Goal: Entertainment & Leisure: Browse casually

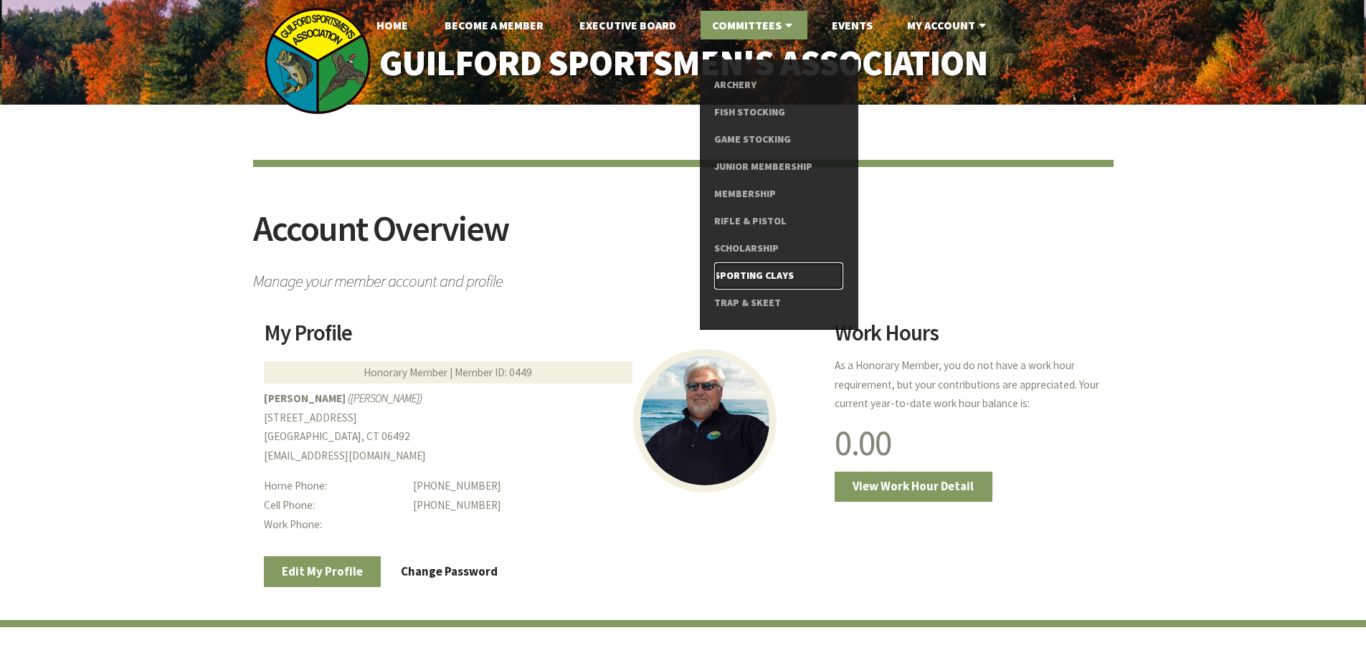
click at [758, 272] on link "Sporting Clays" at bounding box center [778, 275] width 128 height 27
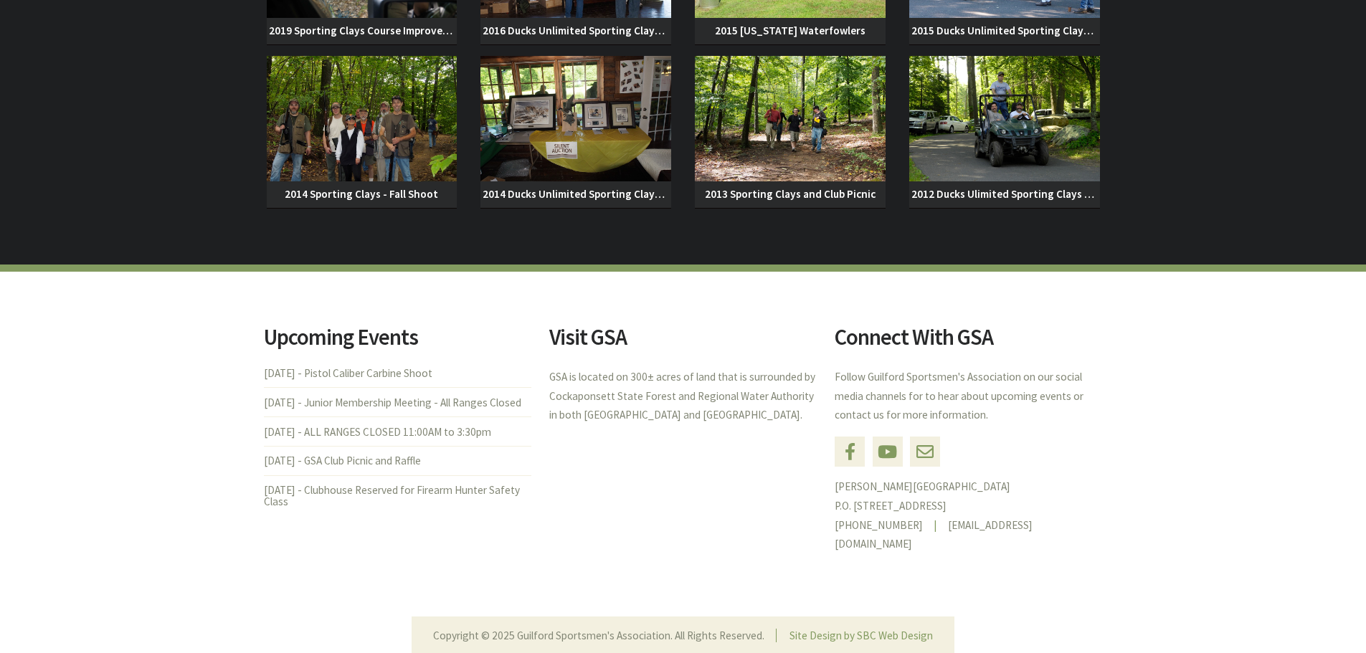
scroll to position [5377, 0]
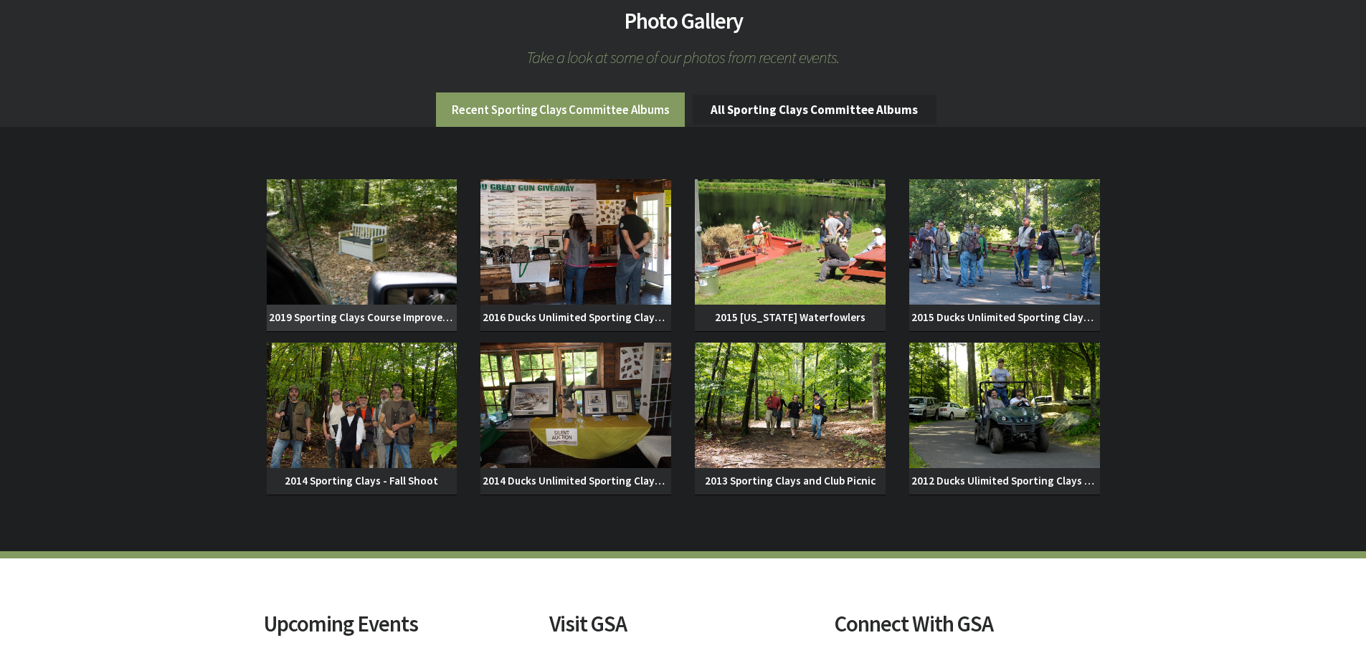
click at [398, 222] on img at bounding box center [362, 241] width 191 height 125
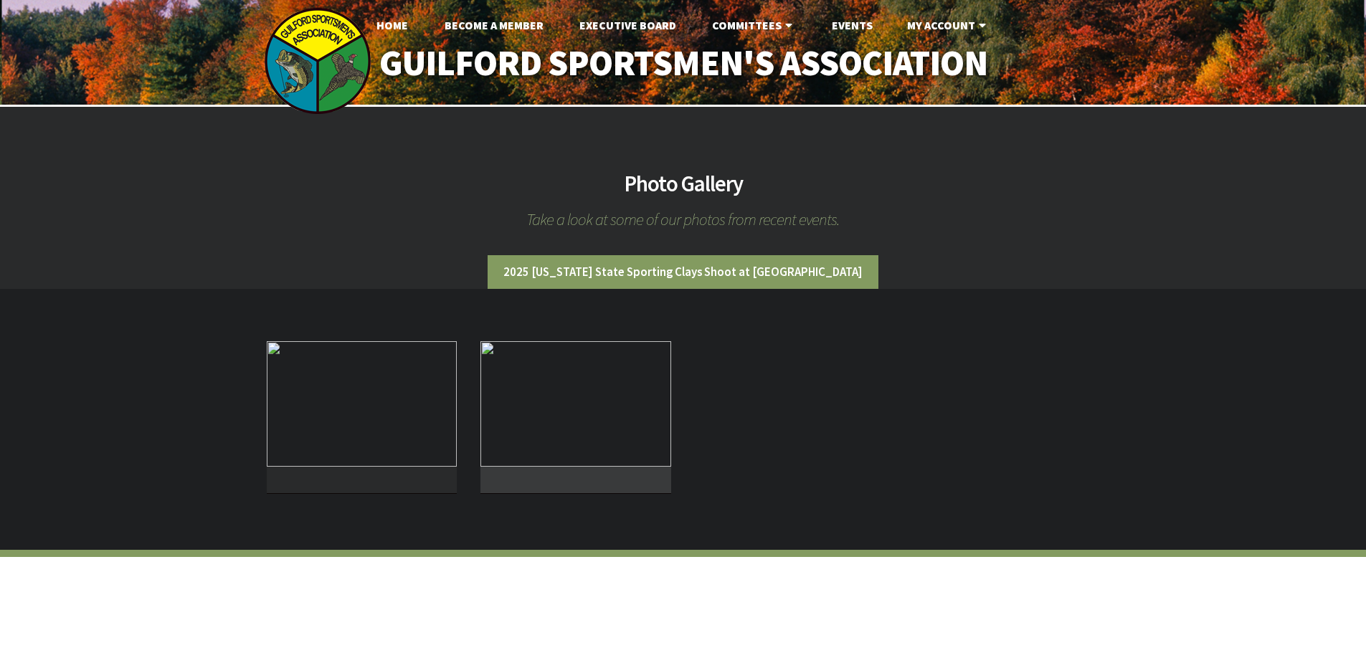
click at [609, 424] on img at bounding box center [575, 403] width 191 height 125
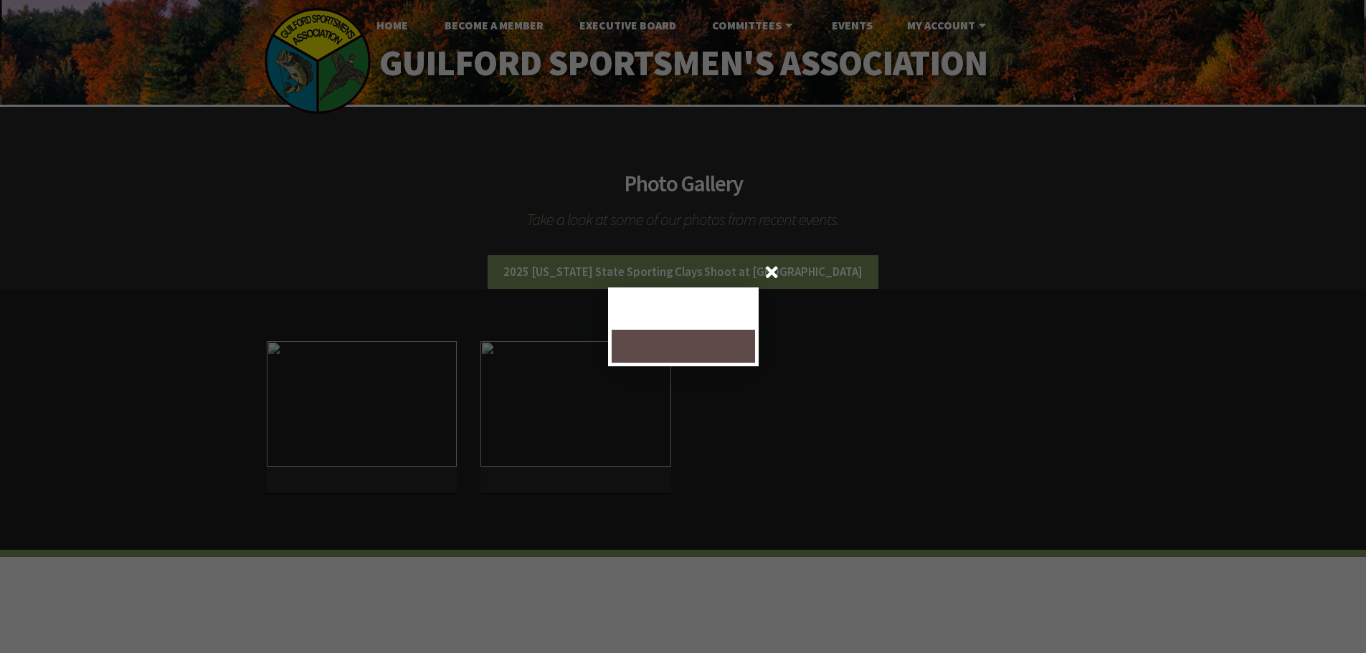
click at [1102, 215] on div at bounding box center [683, 326] width 1366 height 653
